Goal: Transaction & Acquisition: Book appointment/travel/reservation

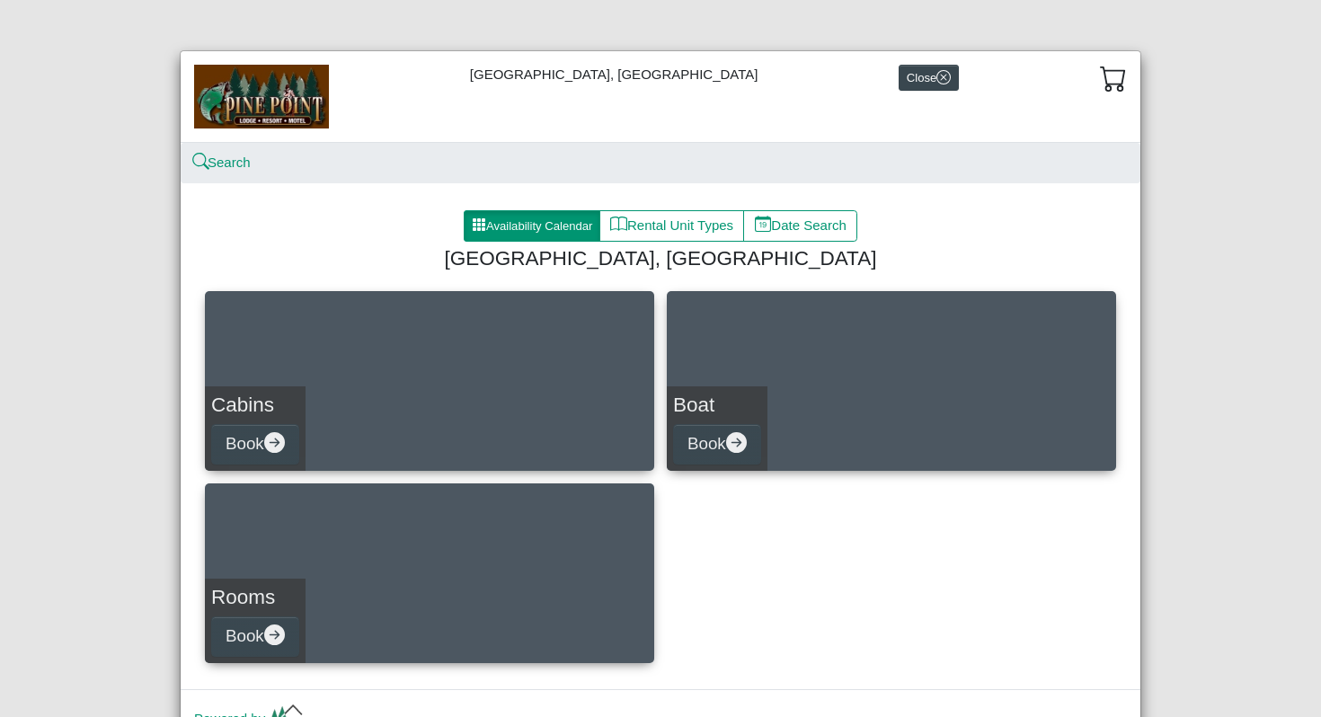
scroll to position [84, 0]
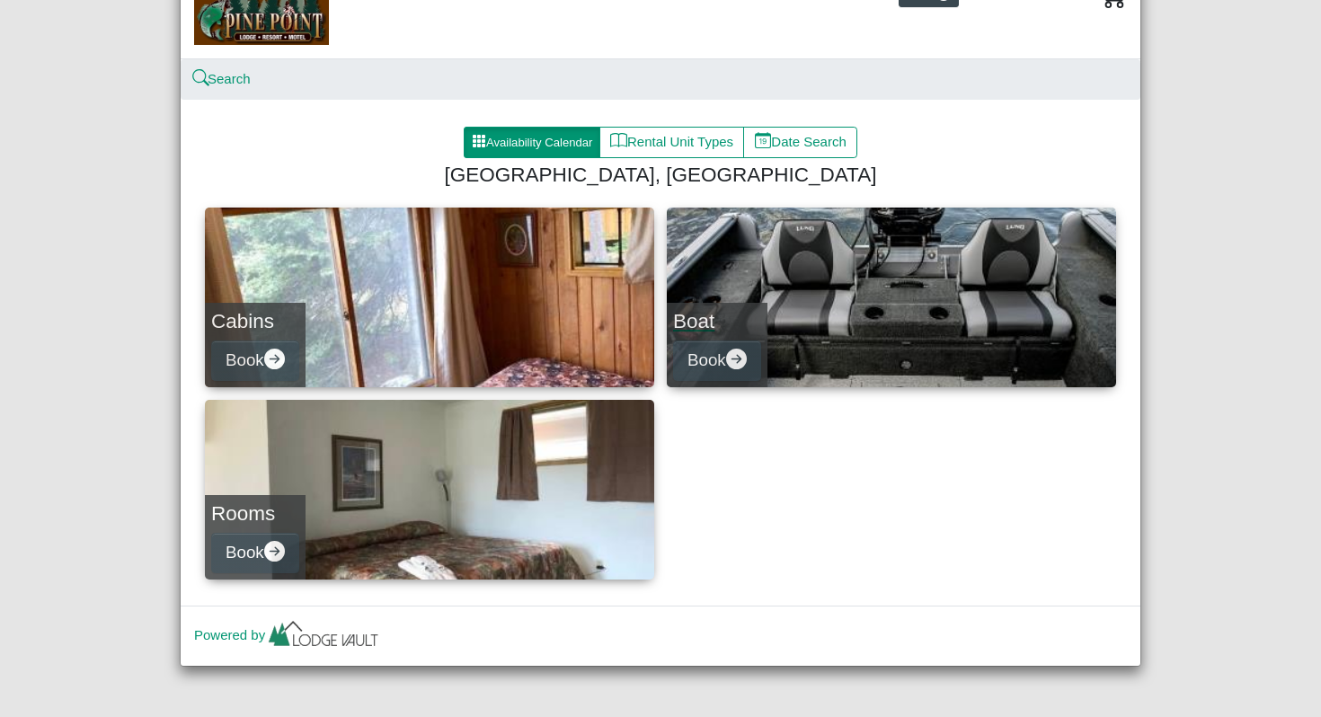
click at [965, 274] on link "Boat Book" at bounding box center [891, 298] width 449 height 180
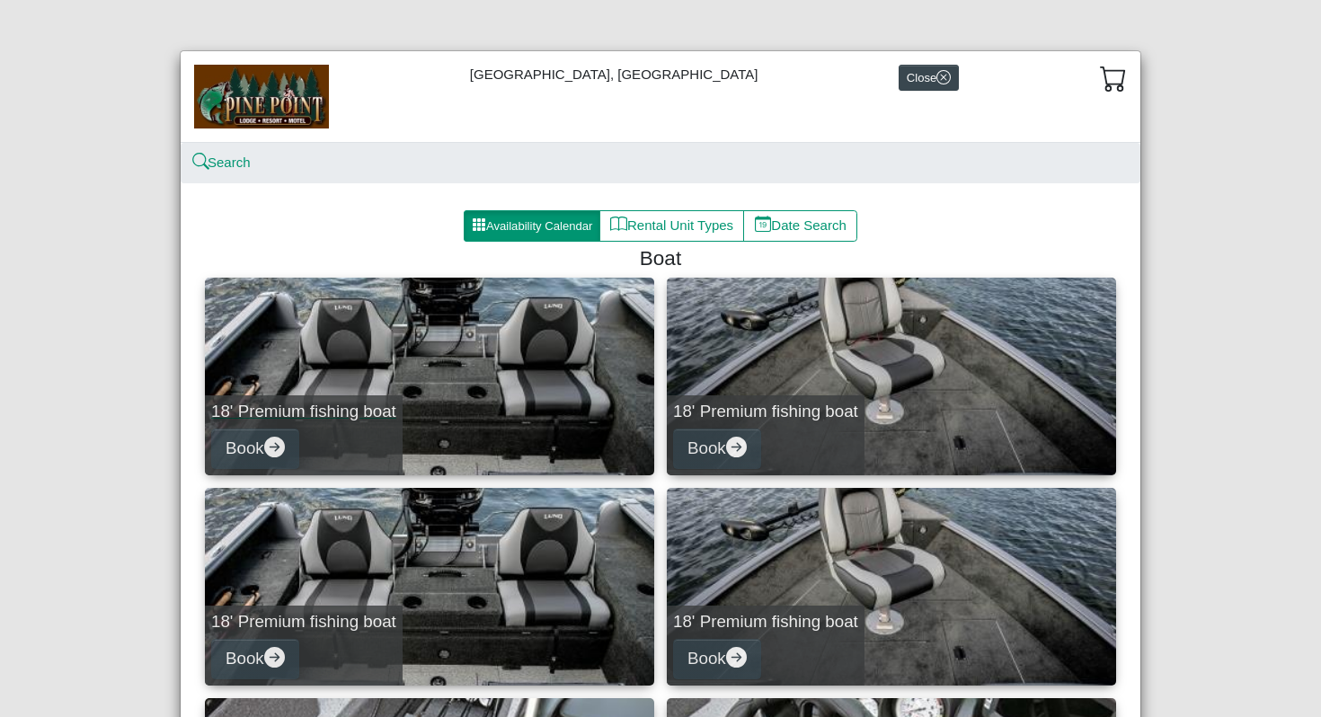
click at [503, 371] on link "18' Premium fishing boat Book" at bounding box center [429, 377] width 449 height 198
select select "*"
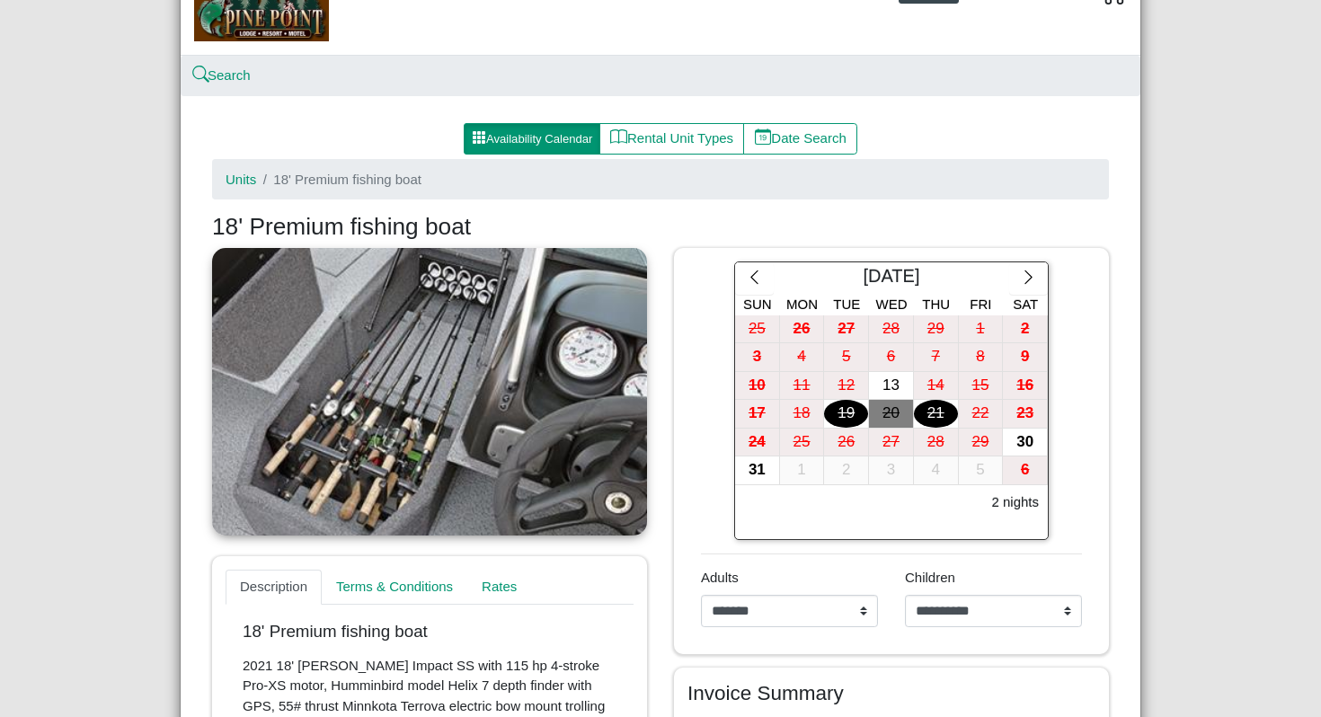
scroll to position [88, 0]
click at [829, 439] on div "26" at bounding box center [846, 442] width 44 height 28
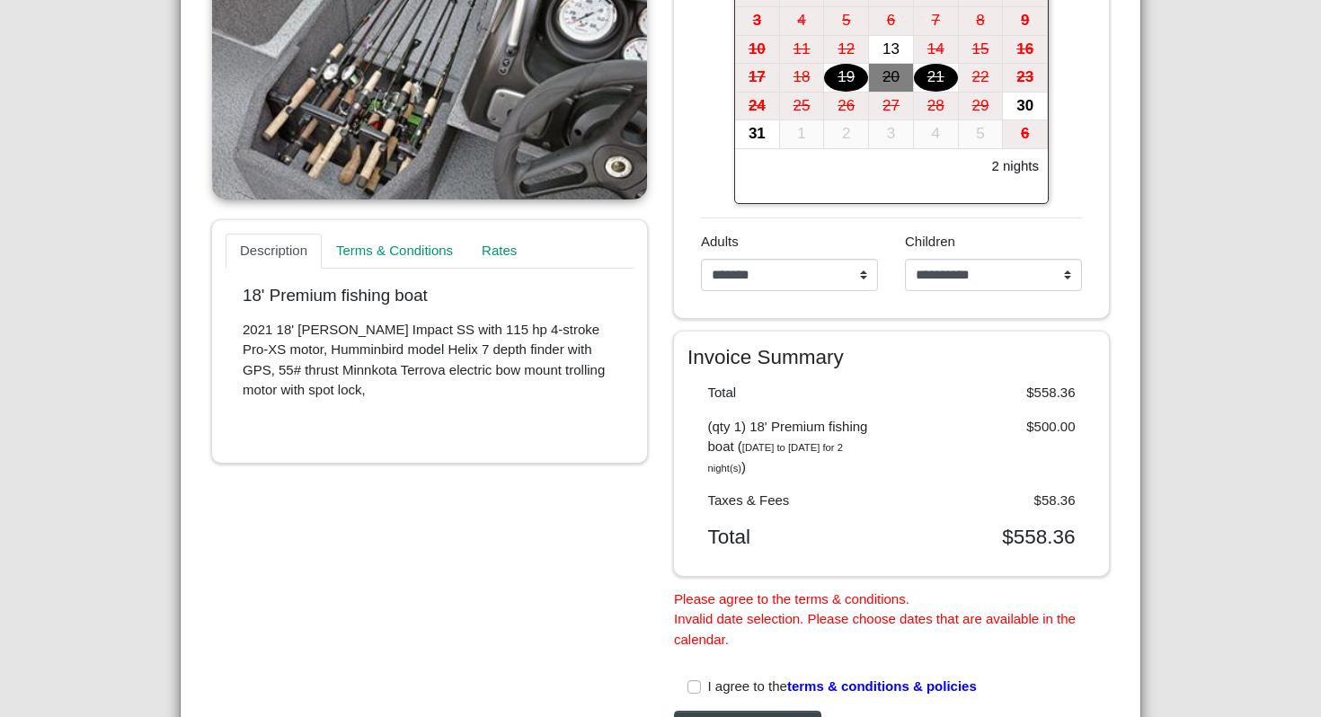
scroll to position [0, 0]
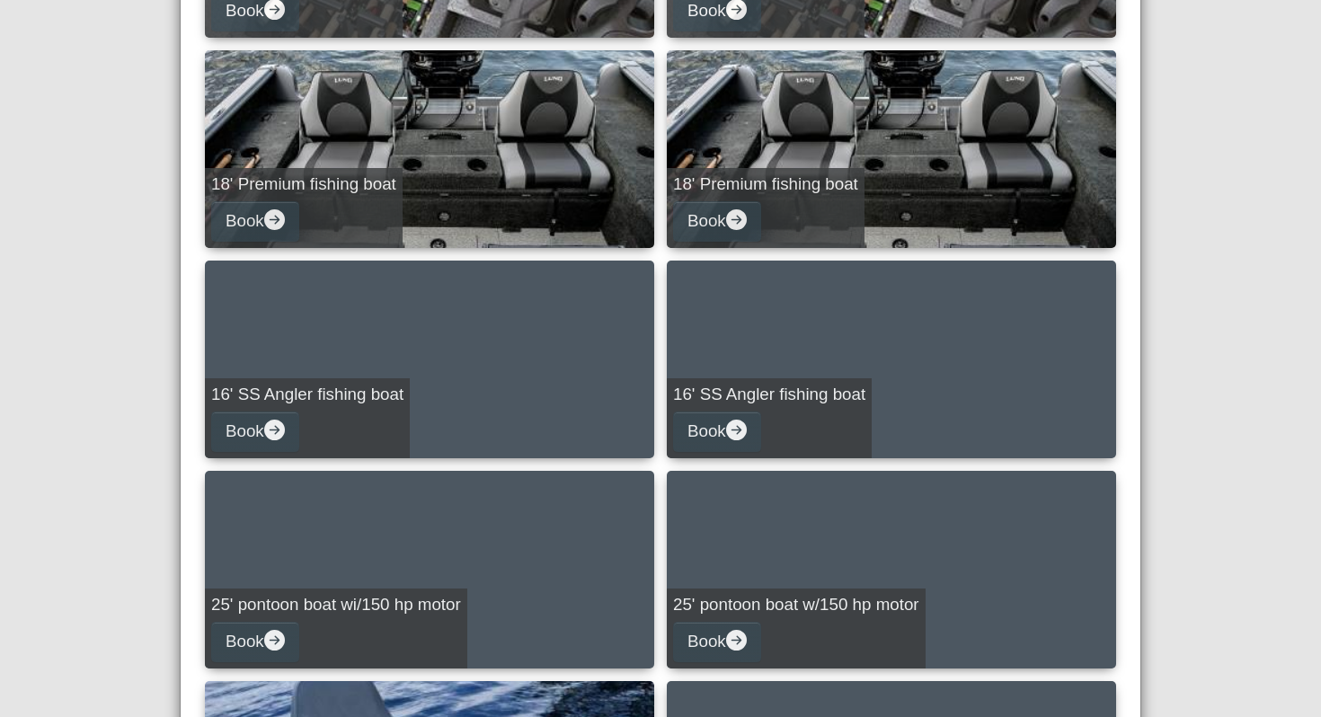
scroll to position [652, 0]
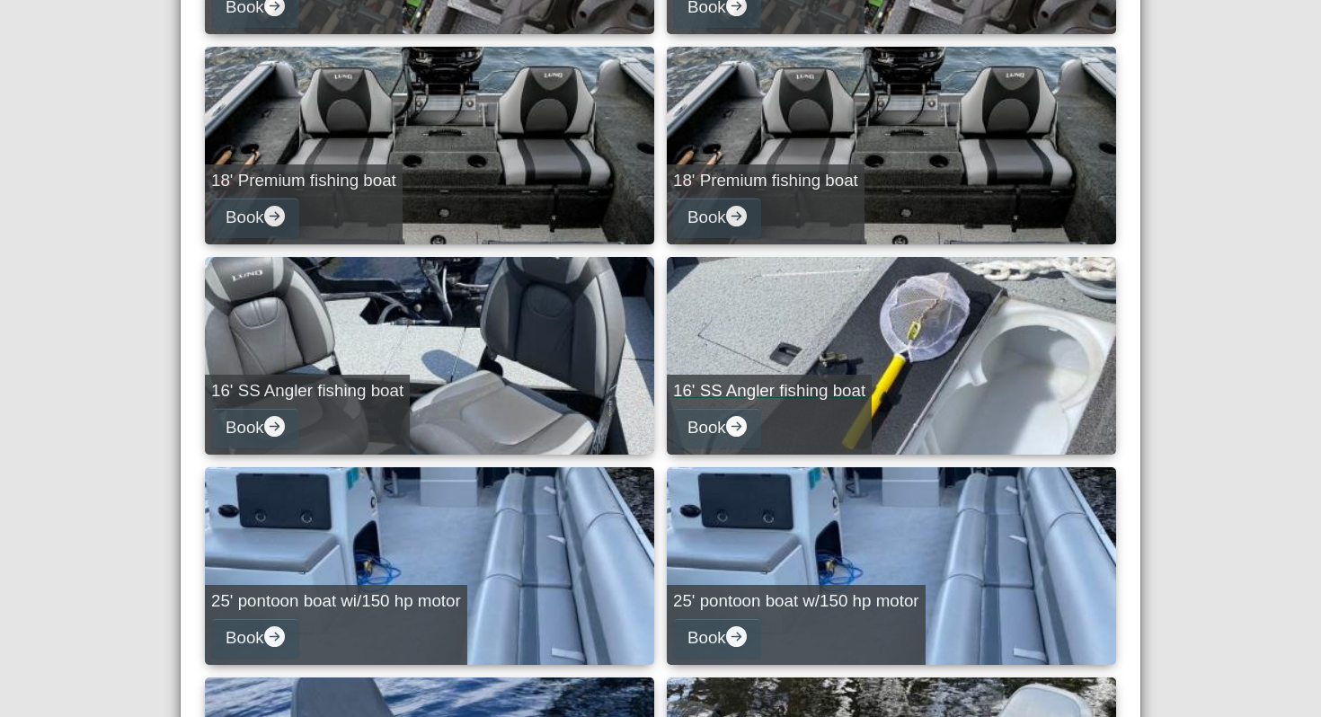
click at [937, 355] on link "16' SS Angler fishing boat Book" at bounding box center [891, 356] width 449 height 198
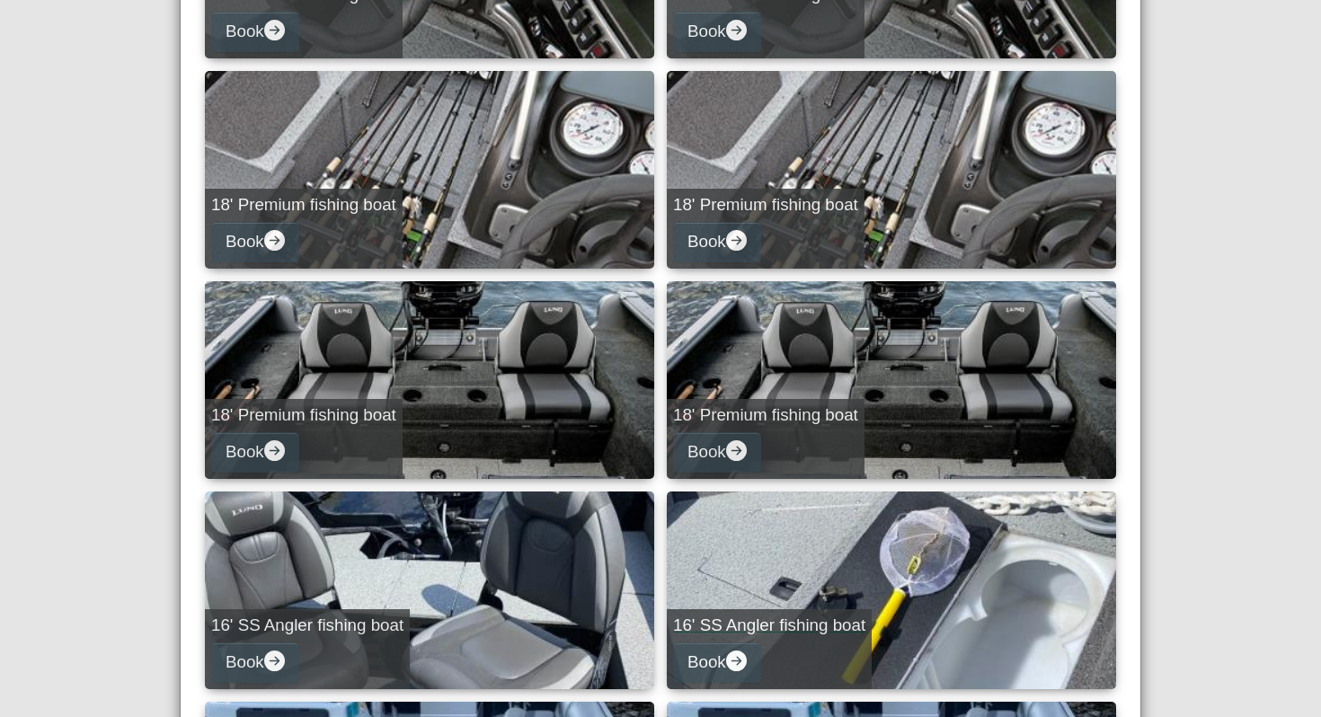
select select "*"
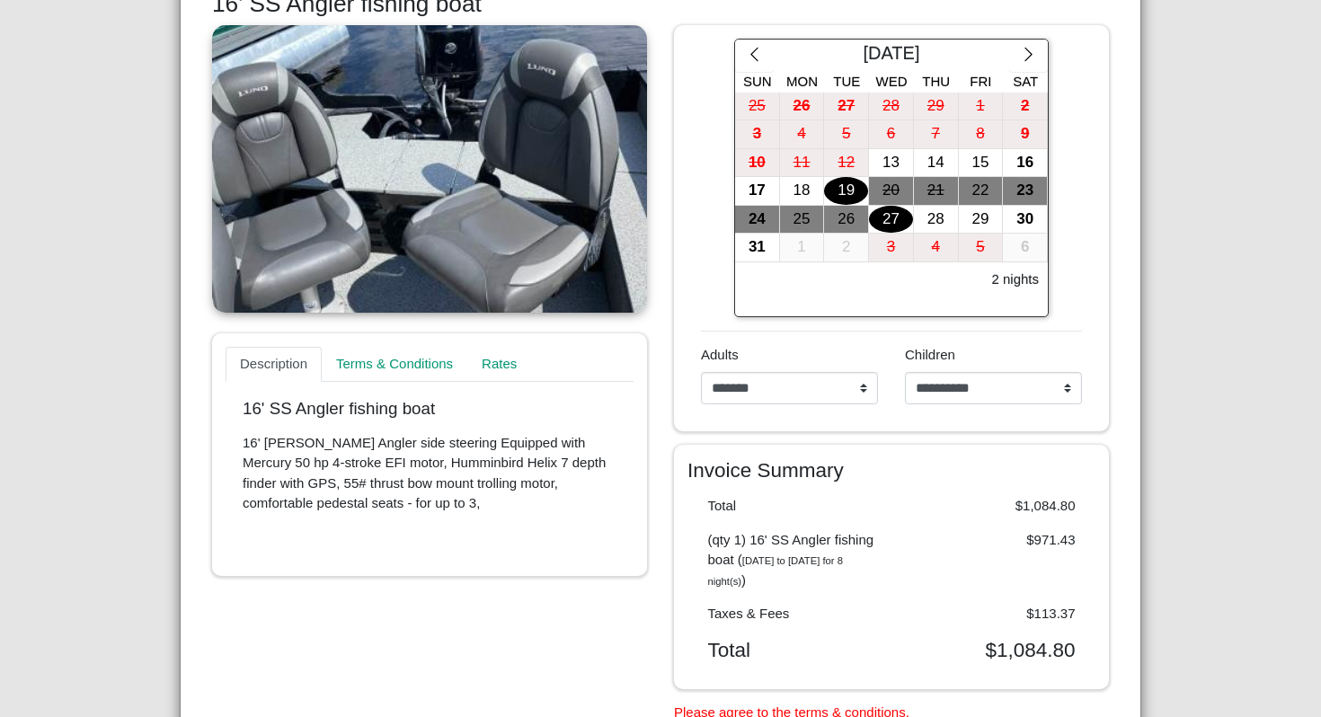
scroll to position [297, 0]
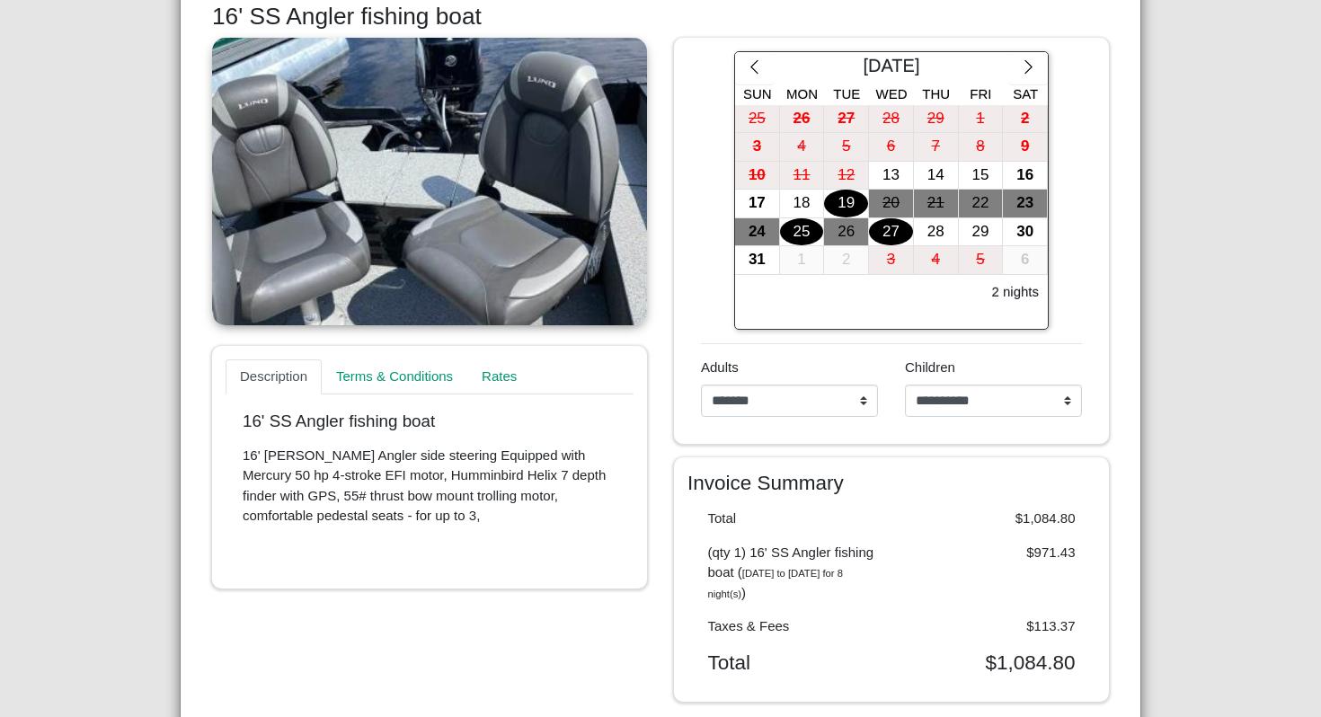
click at [814, 238] on div "25" at bounding box center [802, 232] width 44 height 28
click at [891, 234] on div "27" at bounding box center [891, 232] width 44 height 28
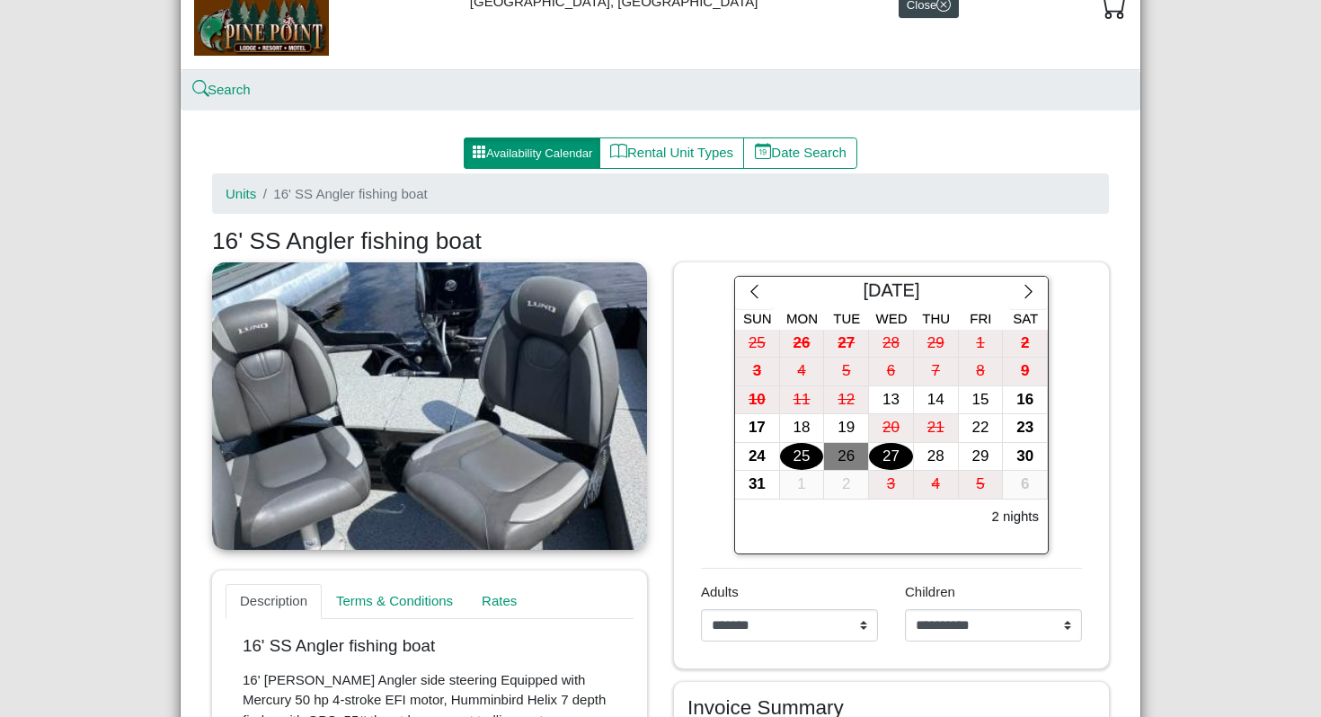
scroll to position [0, 0]
